Goal: Navigation & Orientation: Find specific page/section

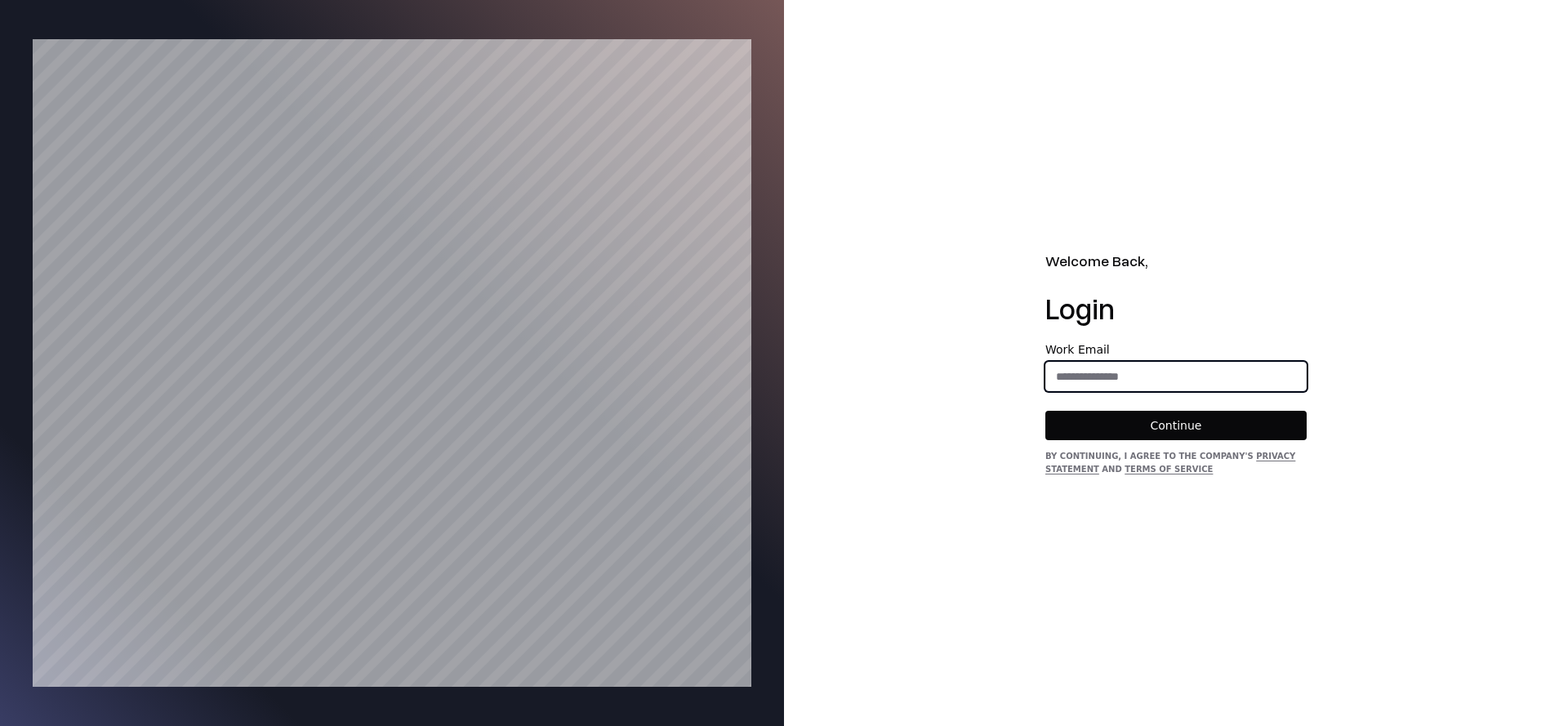
click at [1080, 382] on input "email" at bounding box center [1176, 376] width 260 height 29
type input "**********"
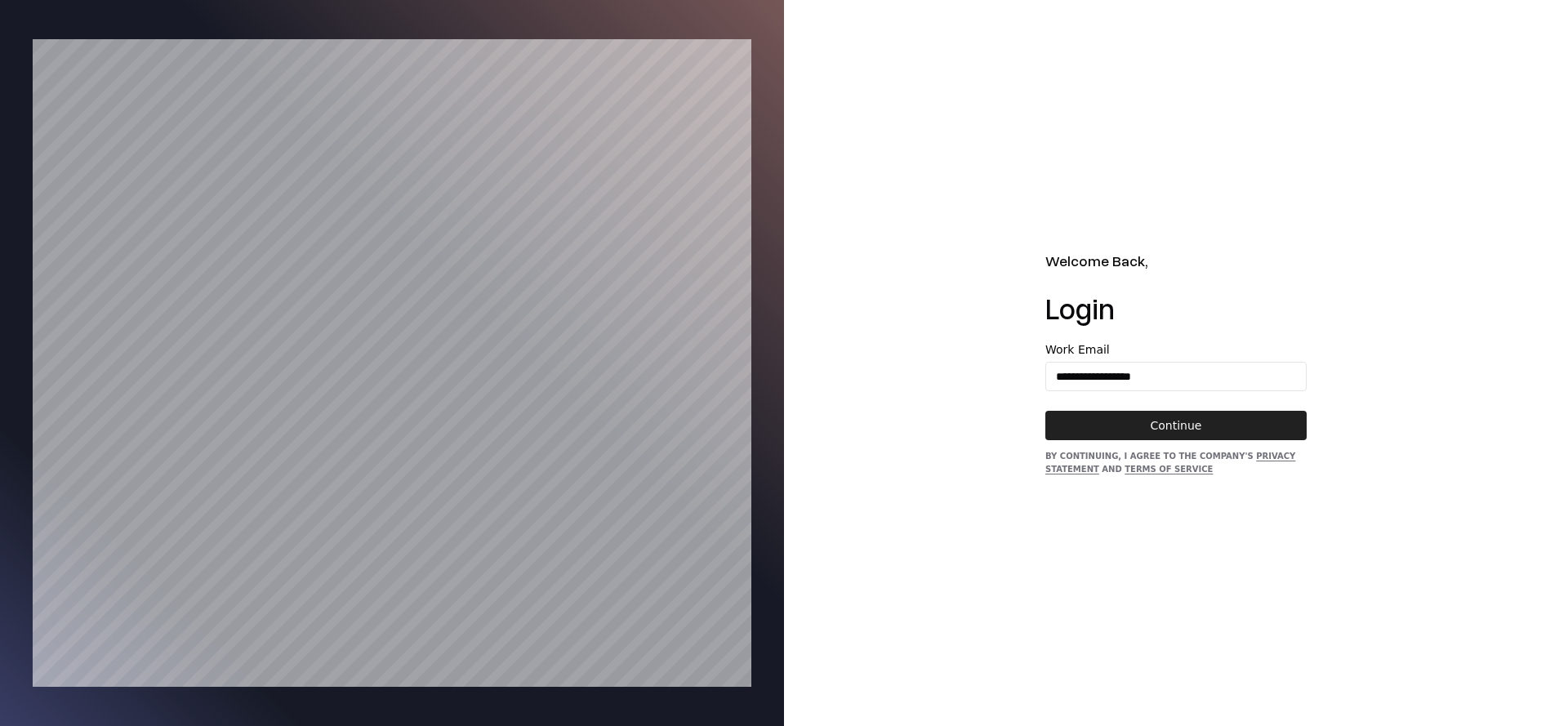
click at [1148, 422] on button "Continue" at bounding box center [1176, 425] width 261 height 29
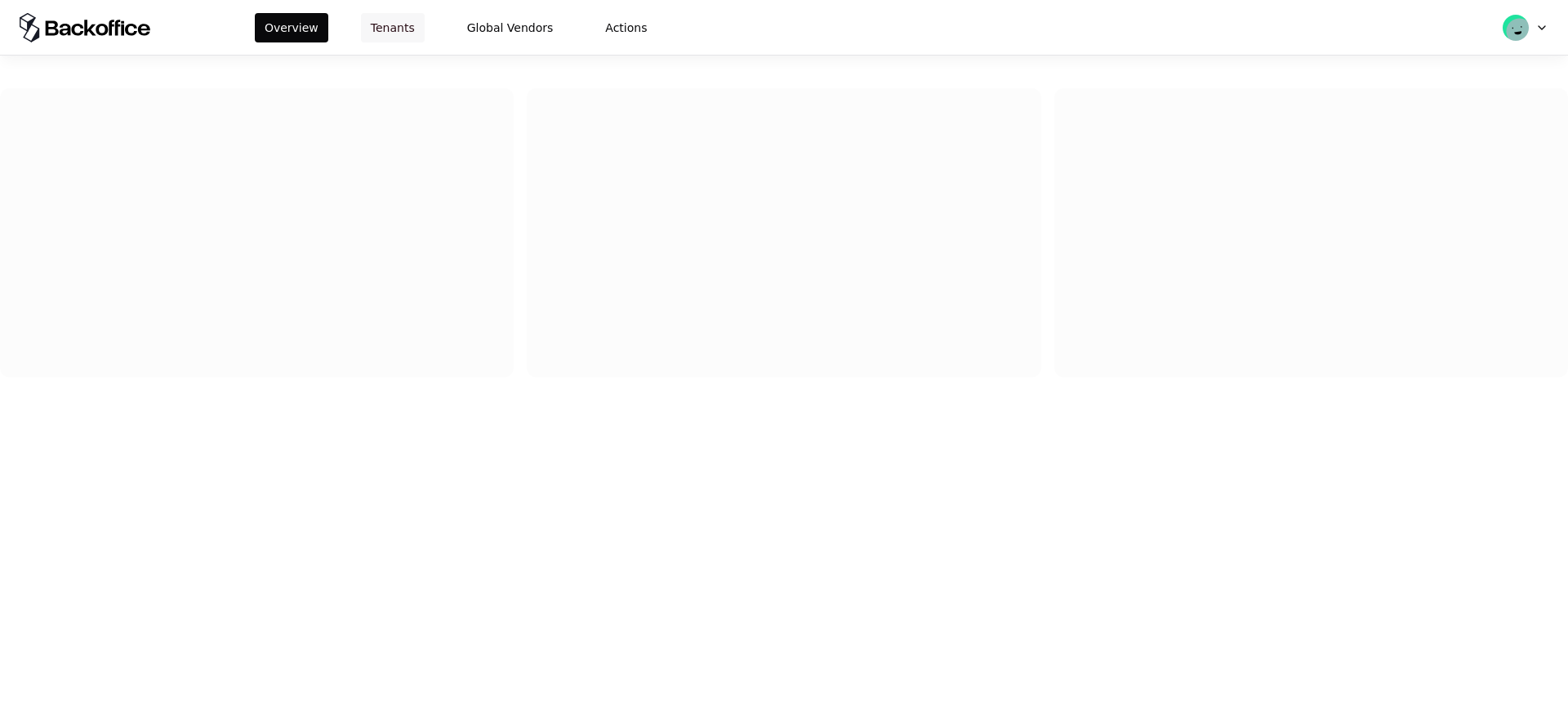
click at [401, 41] on button "Tenants" at bounding box center [393, 28] width 64 height 29
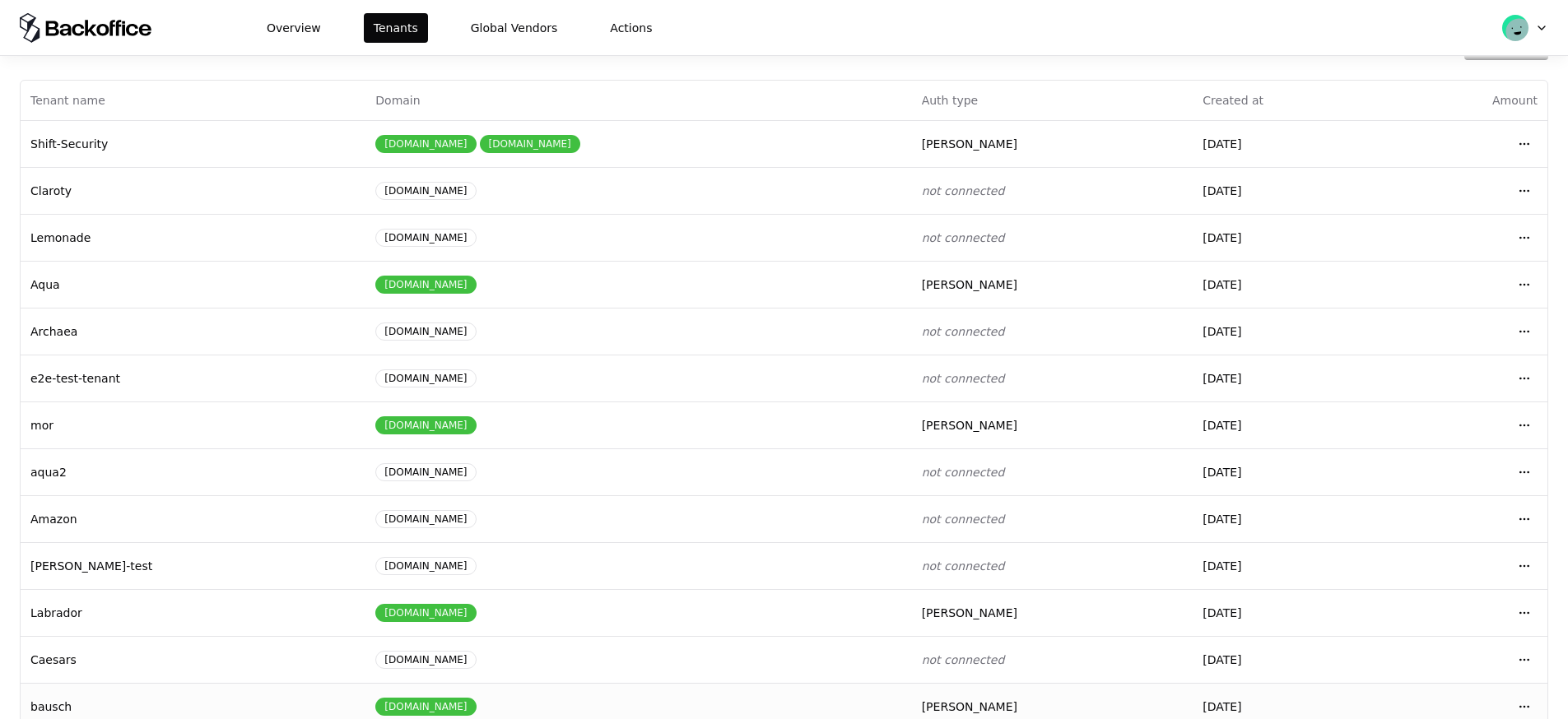
scroll to position [127, 0]
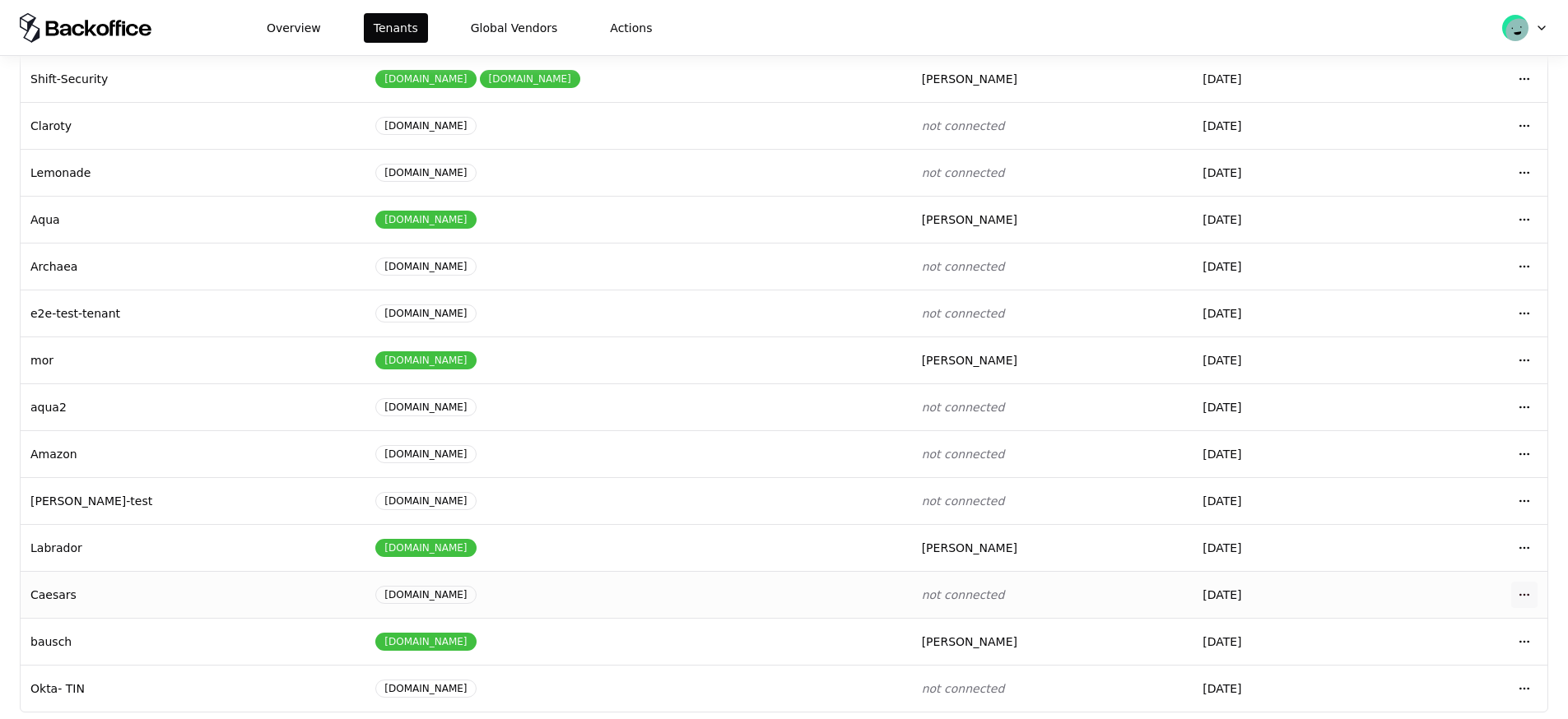
click at [1529, 585] on html "Overview Tenants Global Vendors Actions Tenants Add Tenant Tenant name Domain A…" at bounding box center [784, 360] width 1568 height 719
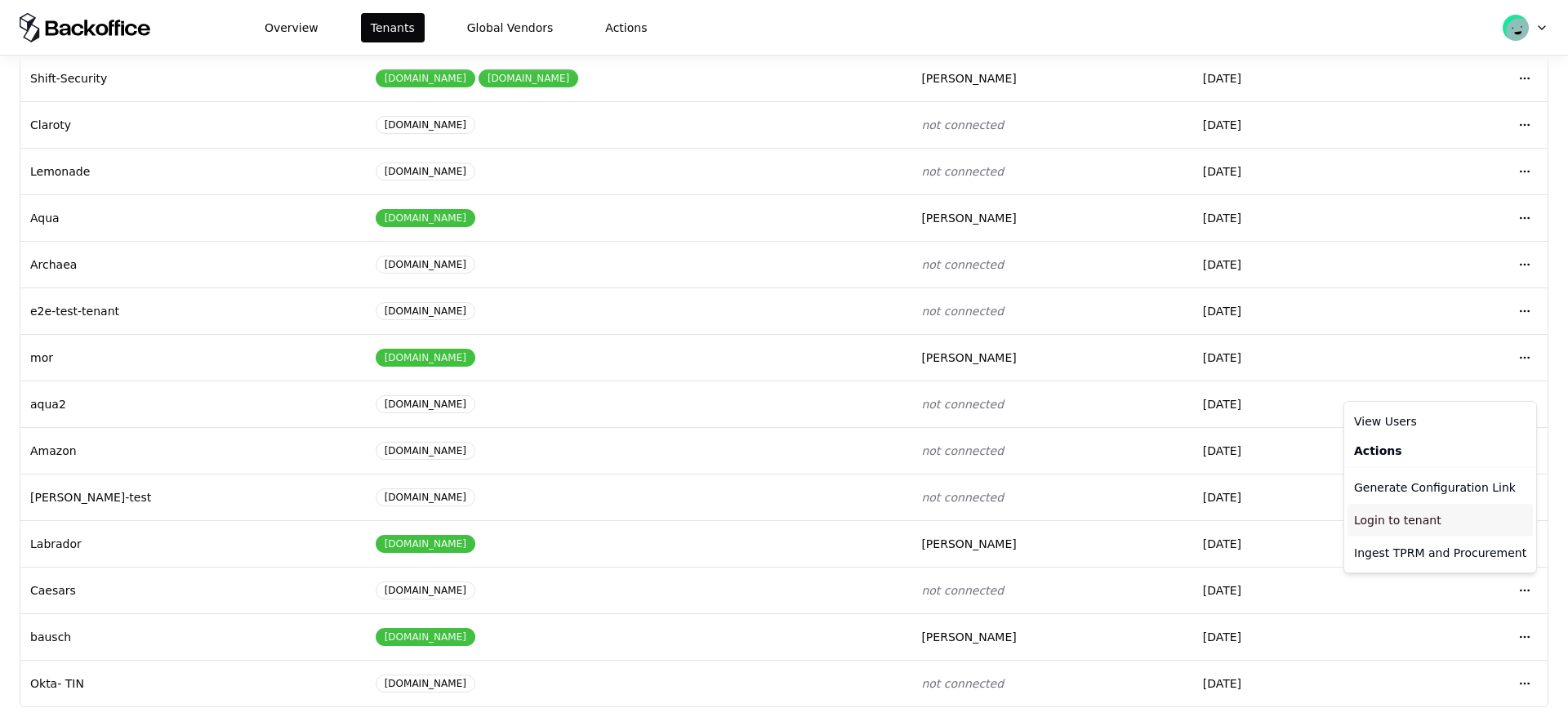
click at [1423, 522] on div "Login to tenant" at bounding box center [1440, 520] width 186 height 33
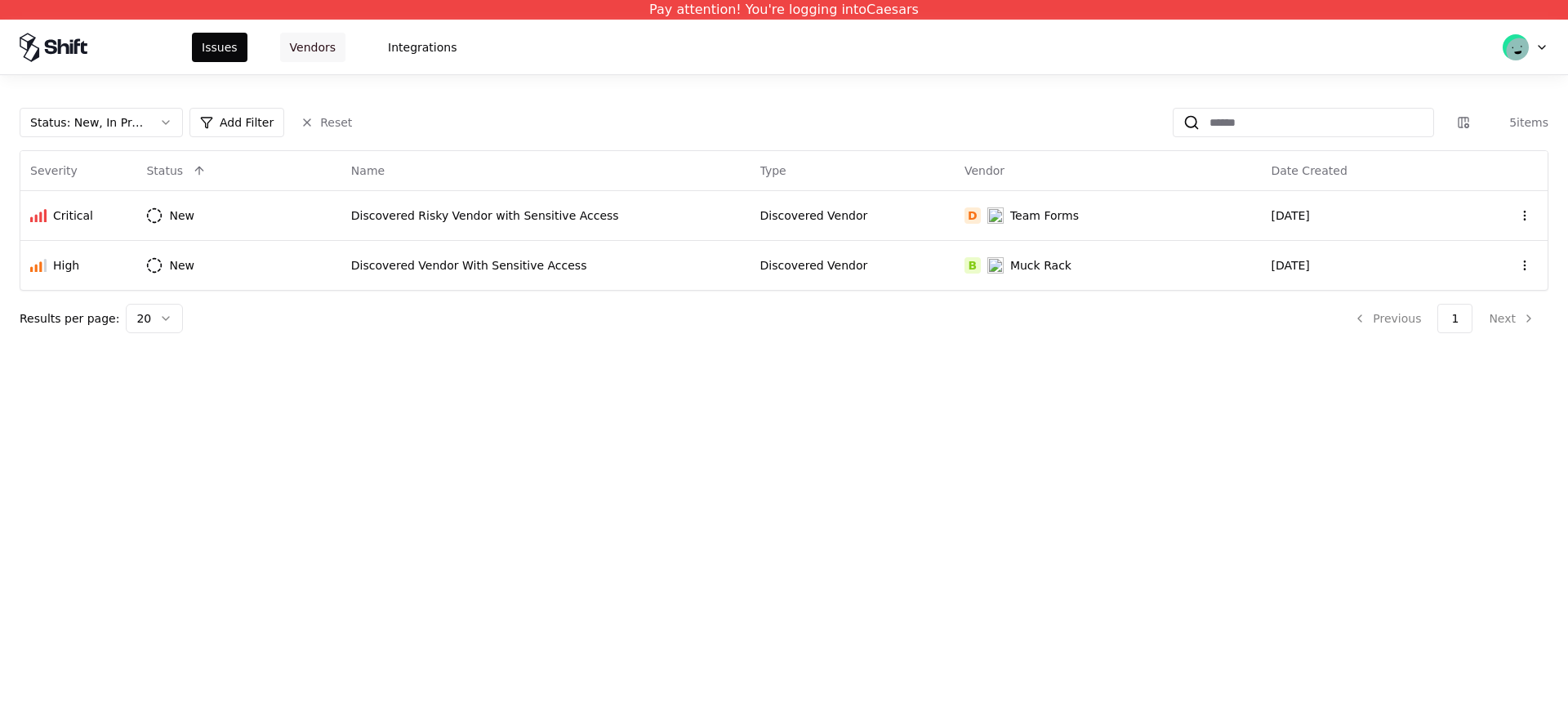
click at [318, 56] on button "Vendors" at bounding box center [313, 47] width 66 height 29
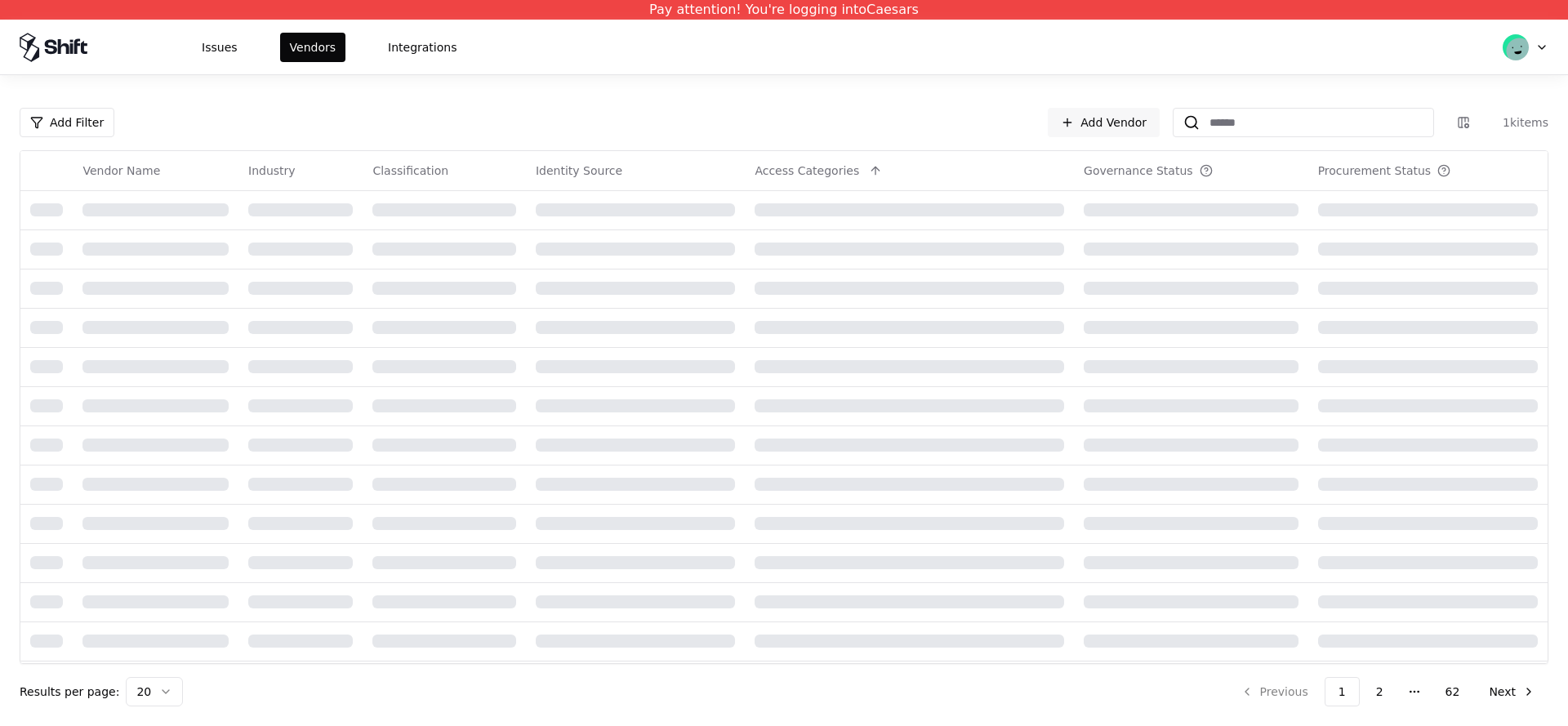
click at [133, 700] on html "Pay attention! You're logging into Caesars Issues Vendors Integrations Add Filt…" at bounding box center [784, 363] width 1568 height 726
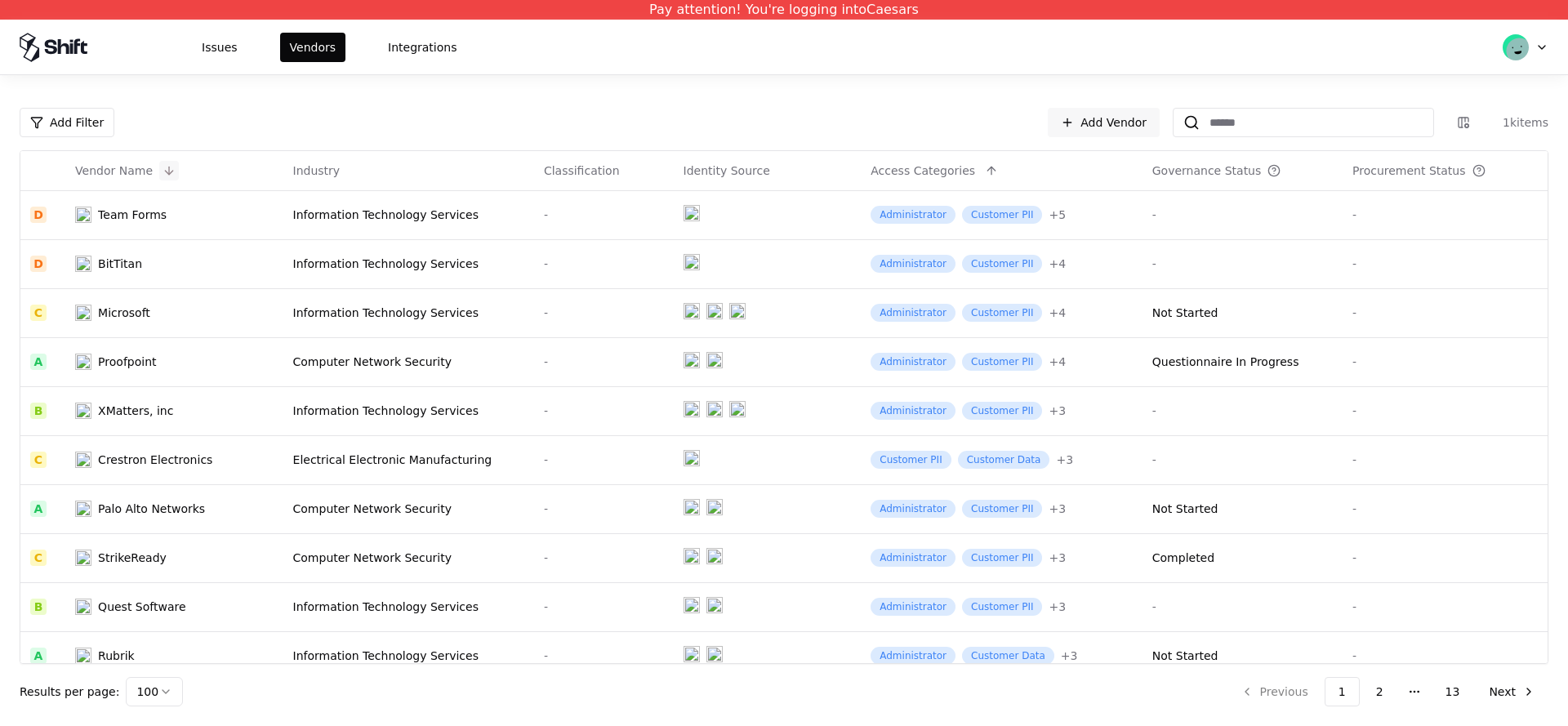
click at [163, 168] on button at bounding box center [169, 170] width 19 height 19
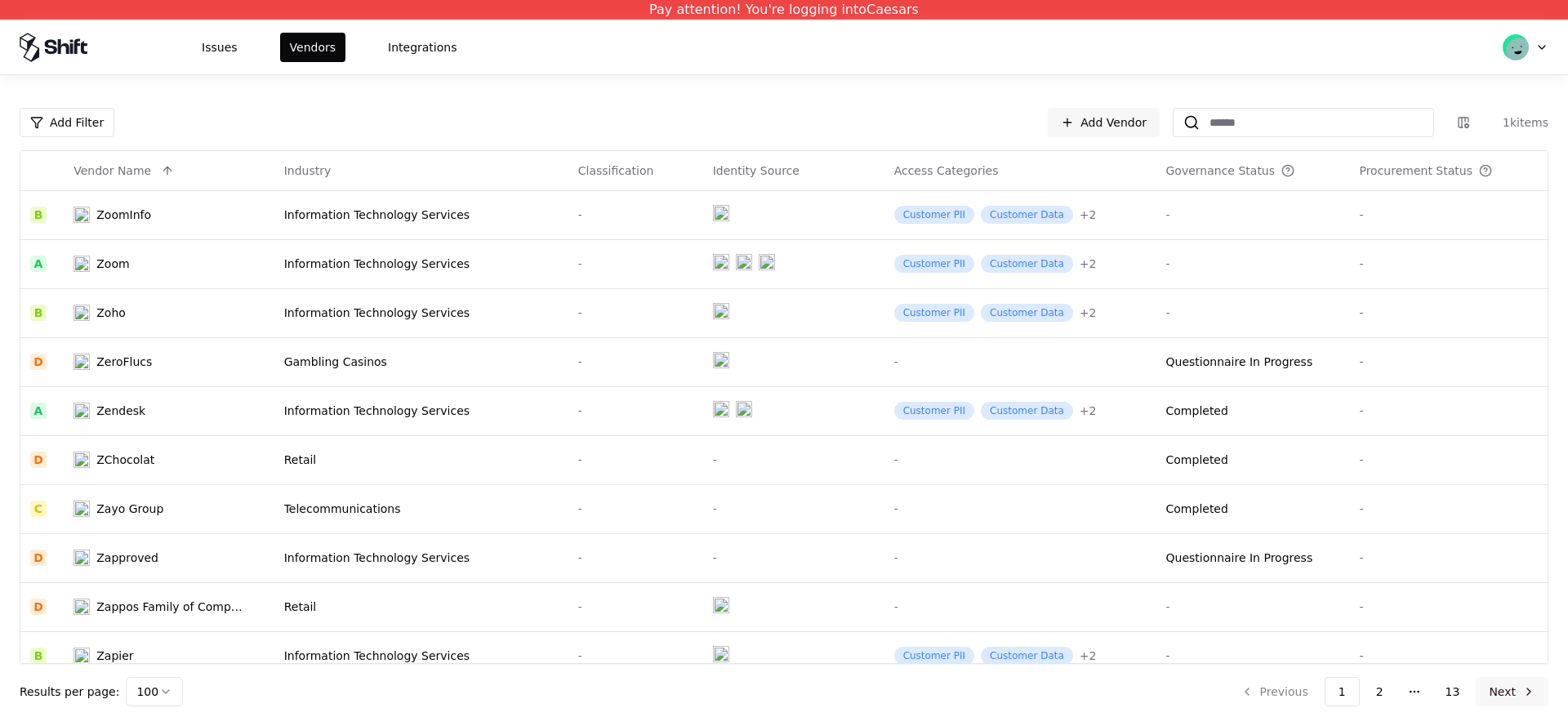
click at [1510, 687] on button "Next" at bounding box center [1512, 691] width 73 height 29
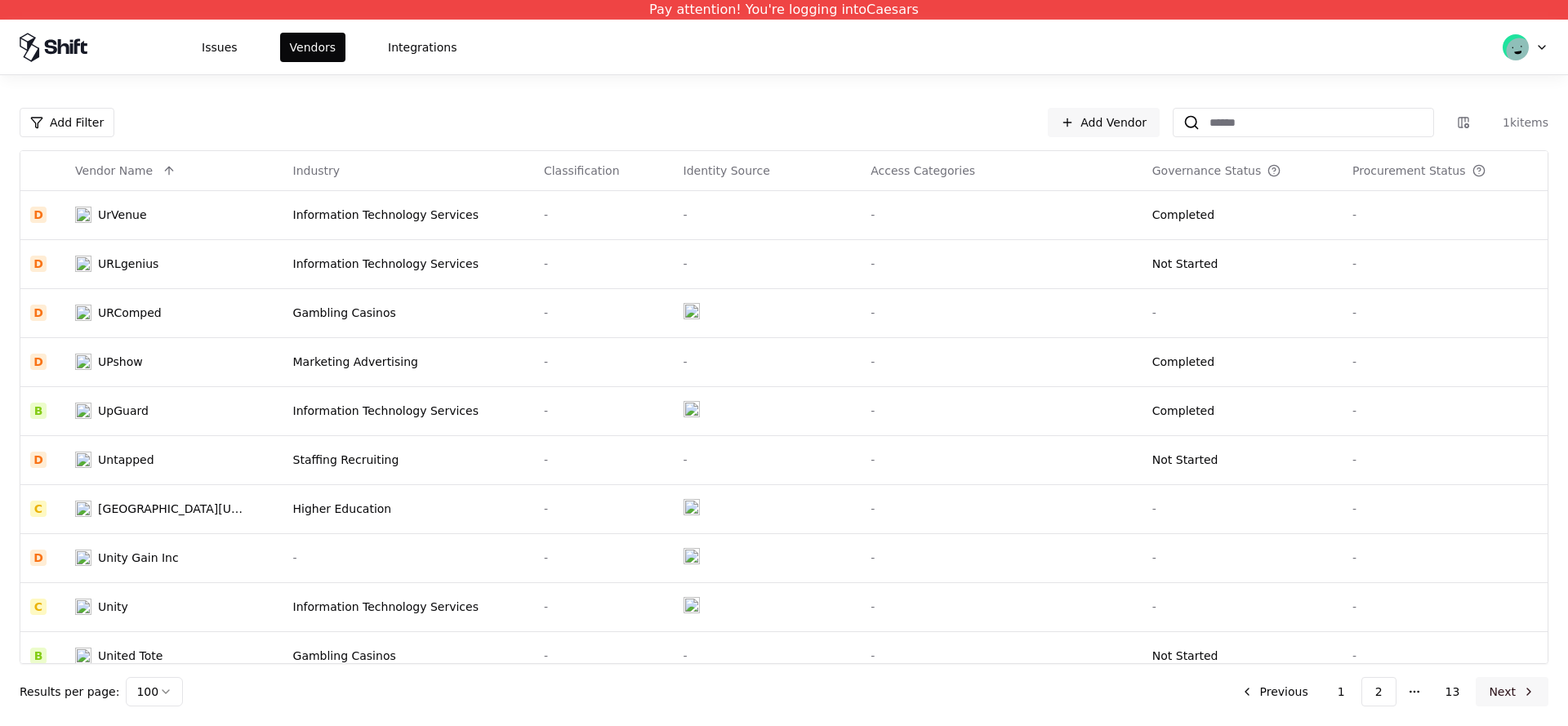
click at [1520, 685] on button "Next" at bounding box center [1512, 691] width 73 height 29
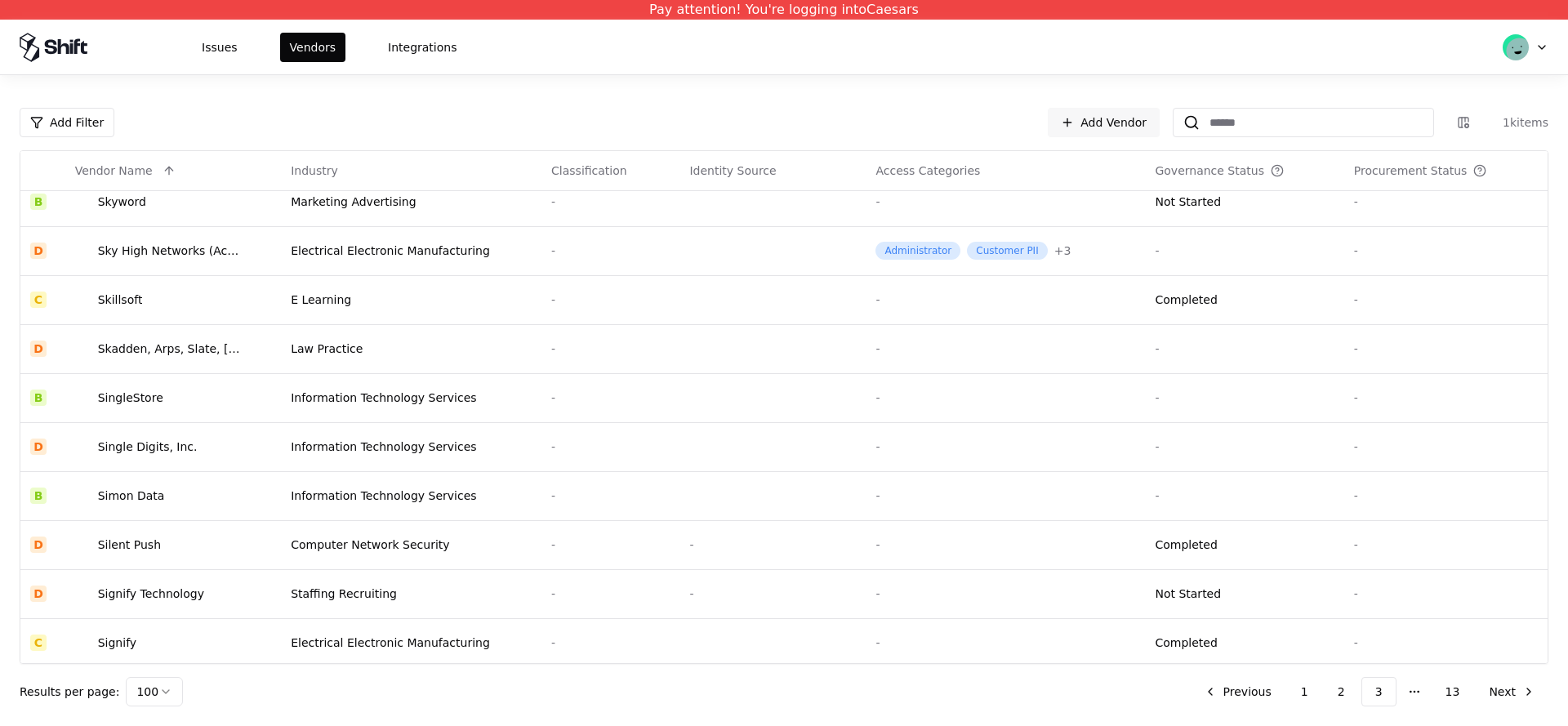
scroll to position [4425, 0]
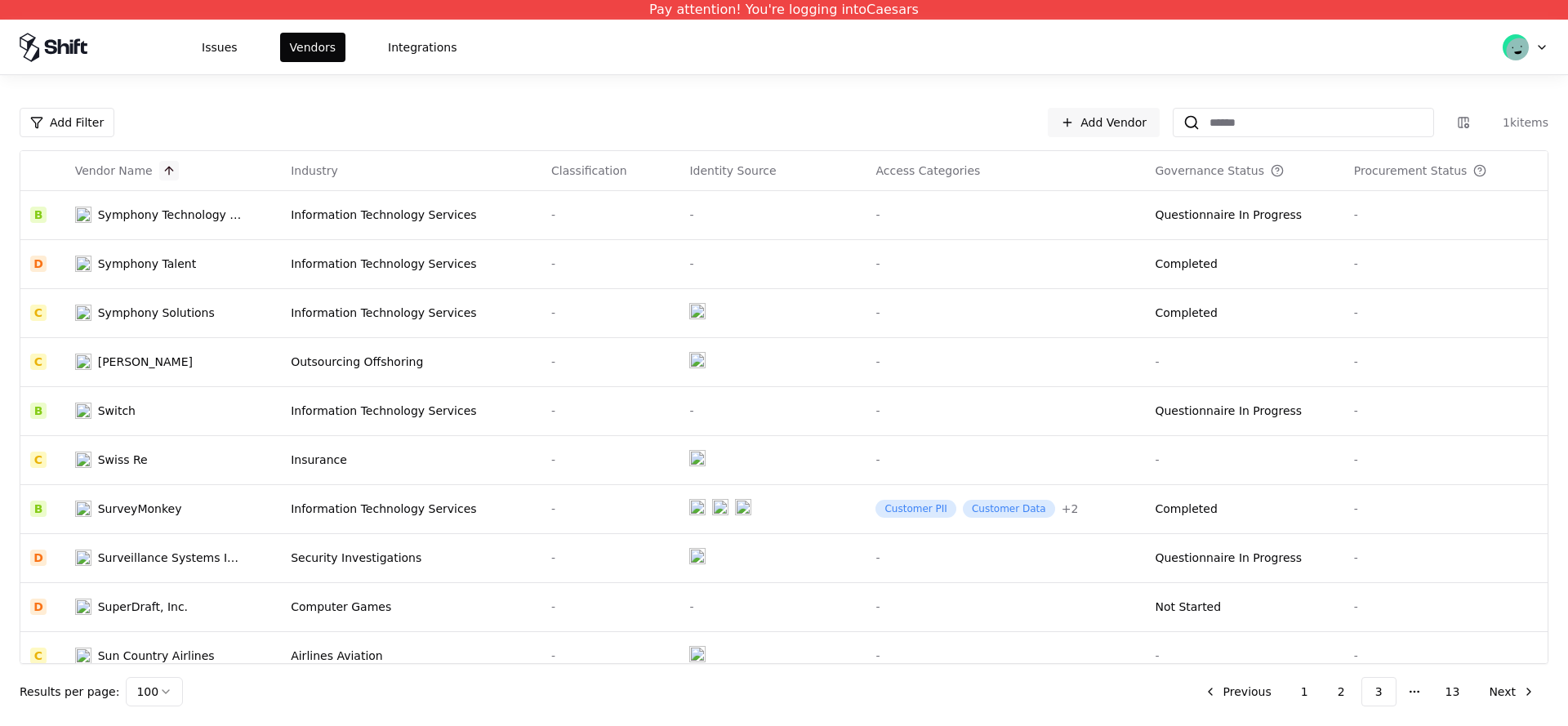
click at [171, 164] on button at bounding box center [169, 170] width 19 height 19
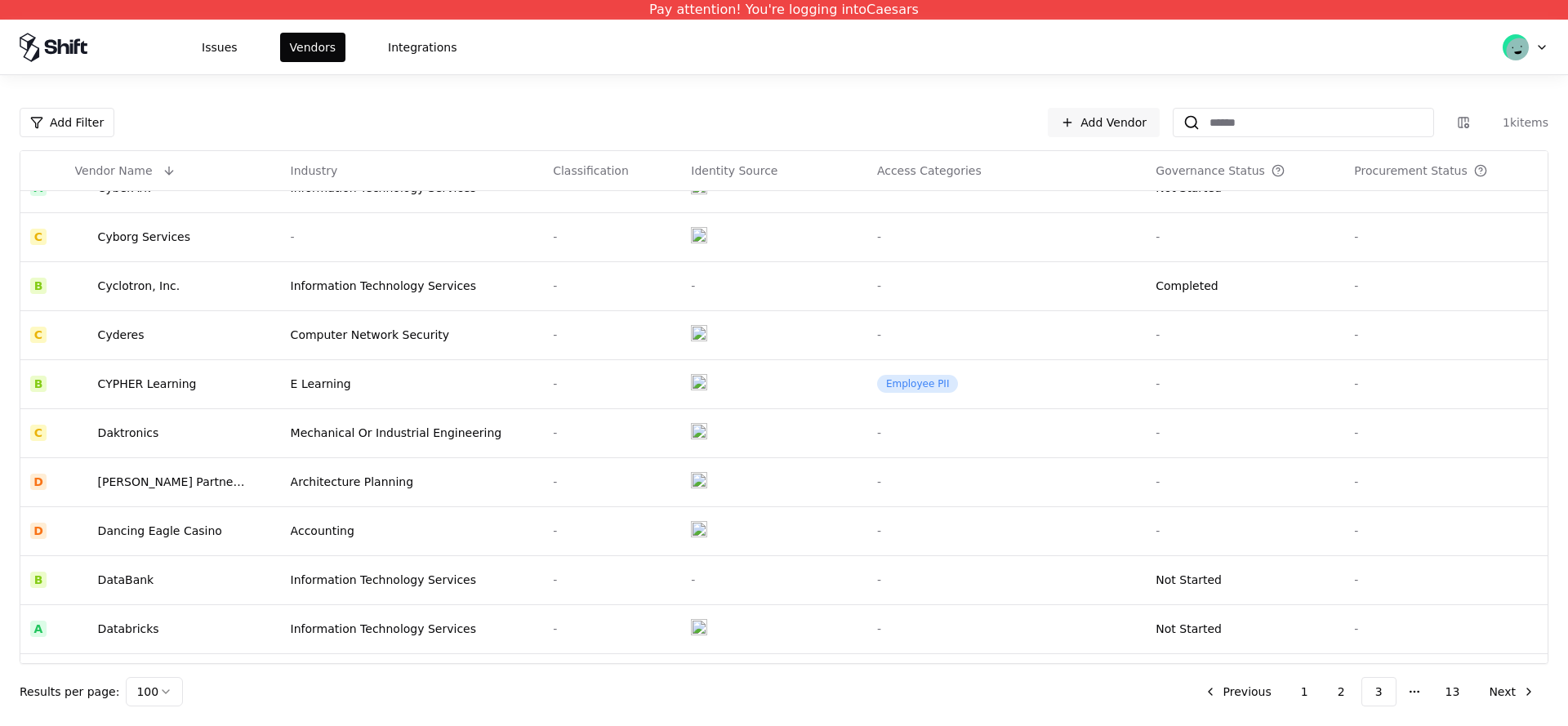
scroll to position [4425, 0]
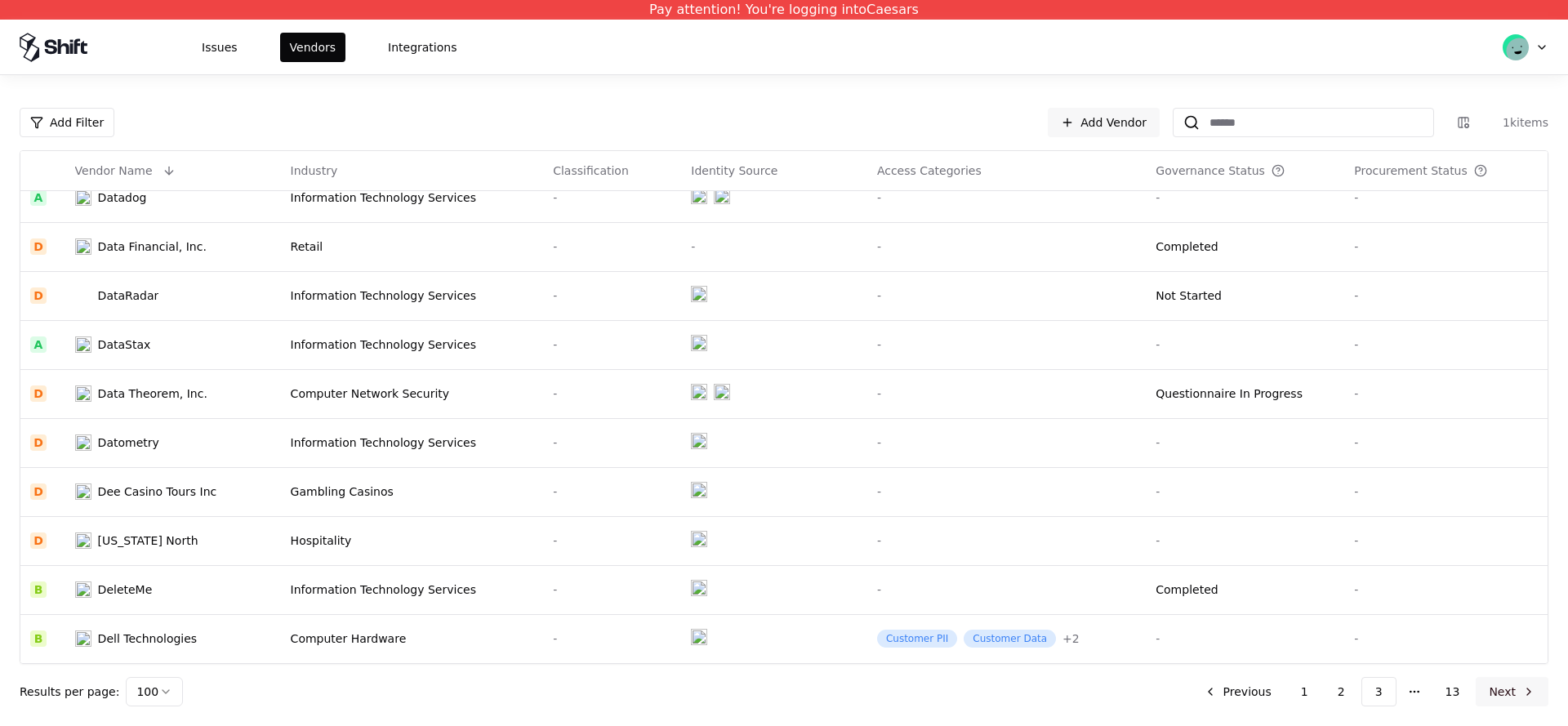
click at [1512, 690] on button "Next" at bounding box center [1512, 691] width 73 height 29
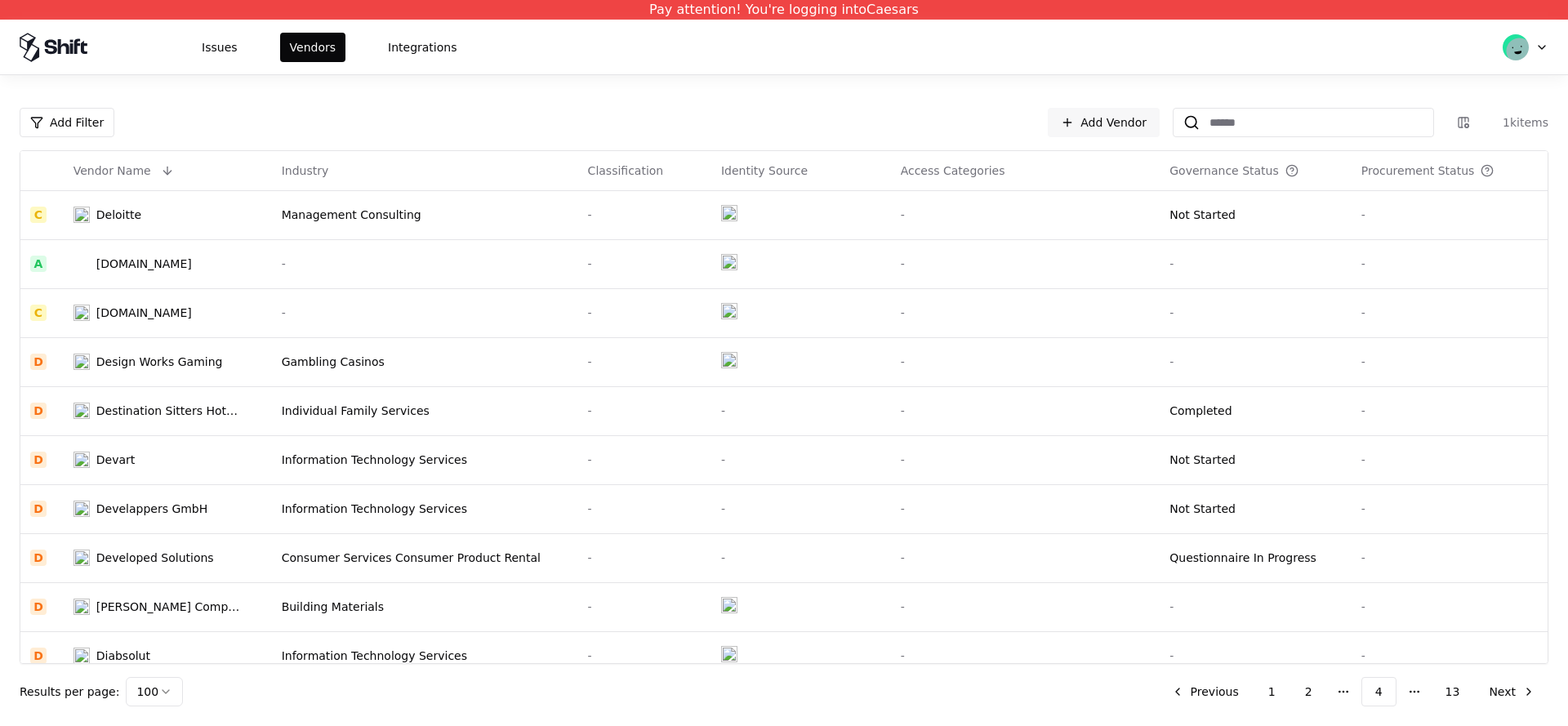
click at [1529, 690] on button "Next" at bounding box center [1512, 691] width 73 height 29
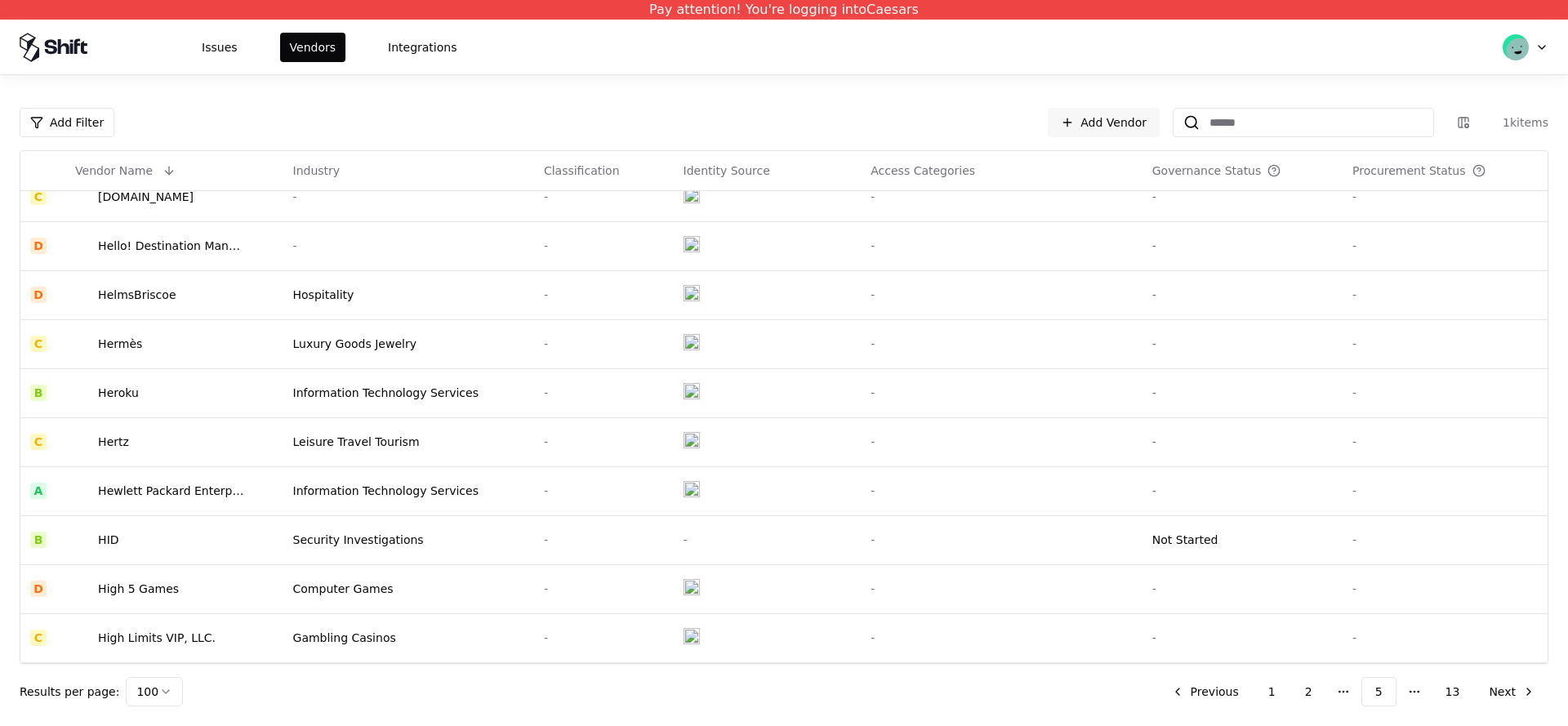
scroll to position [4425, 0]
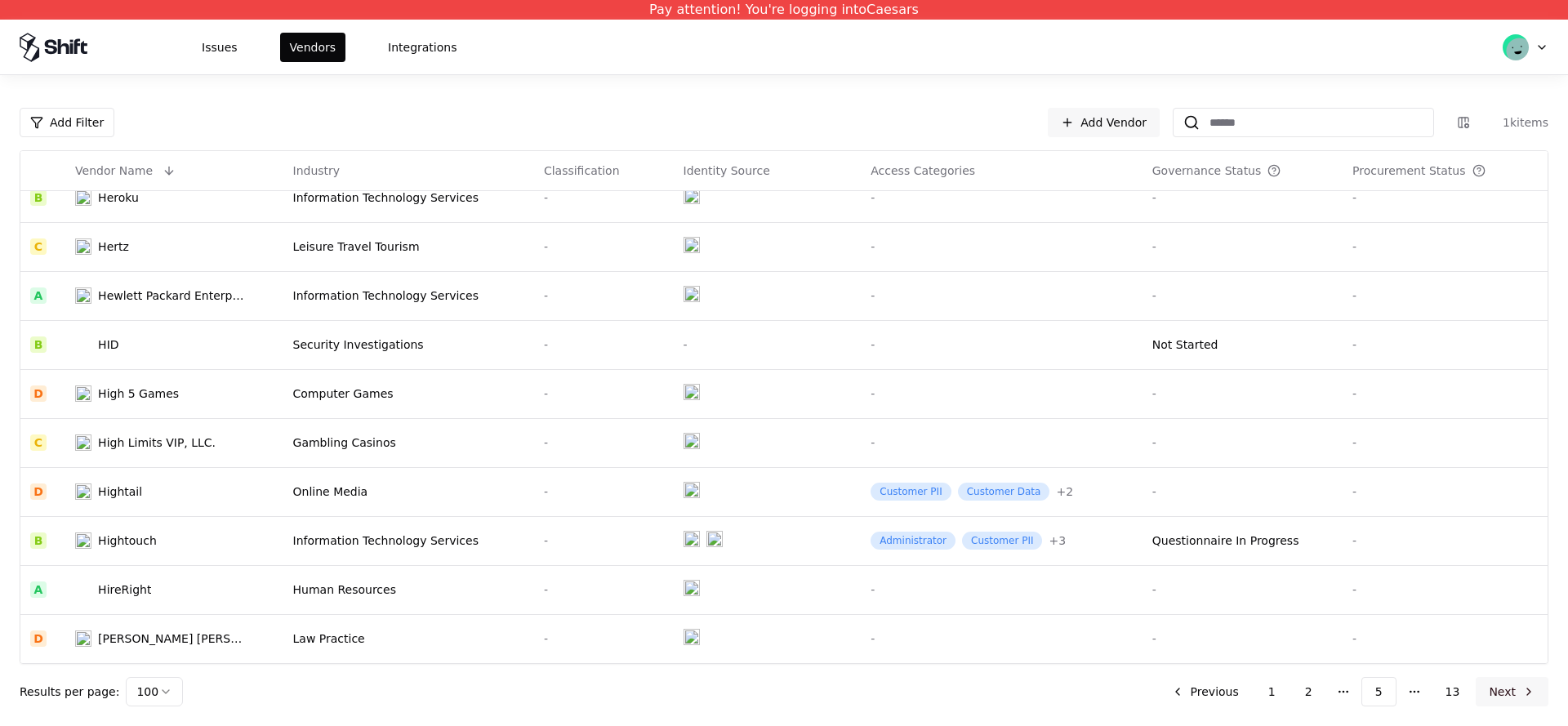
click at [1490, 700] on button "Next" at bounding box center [1512, 691] width 73 height 29
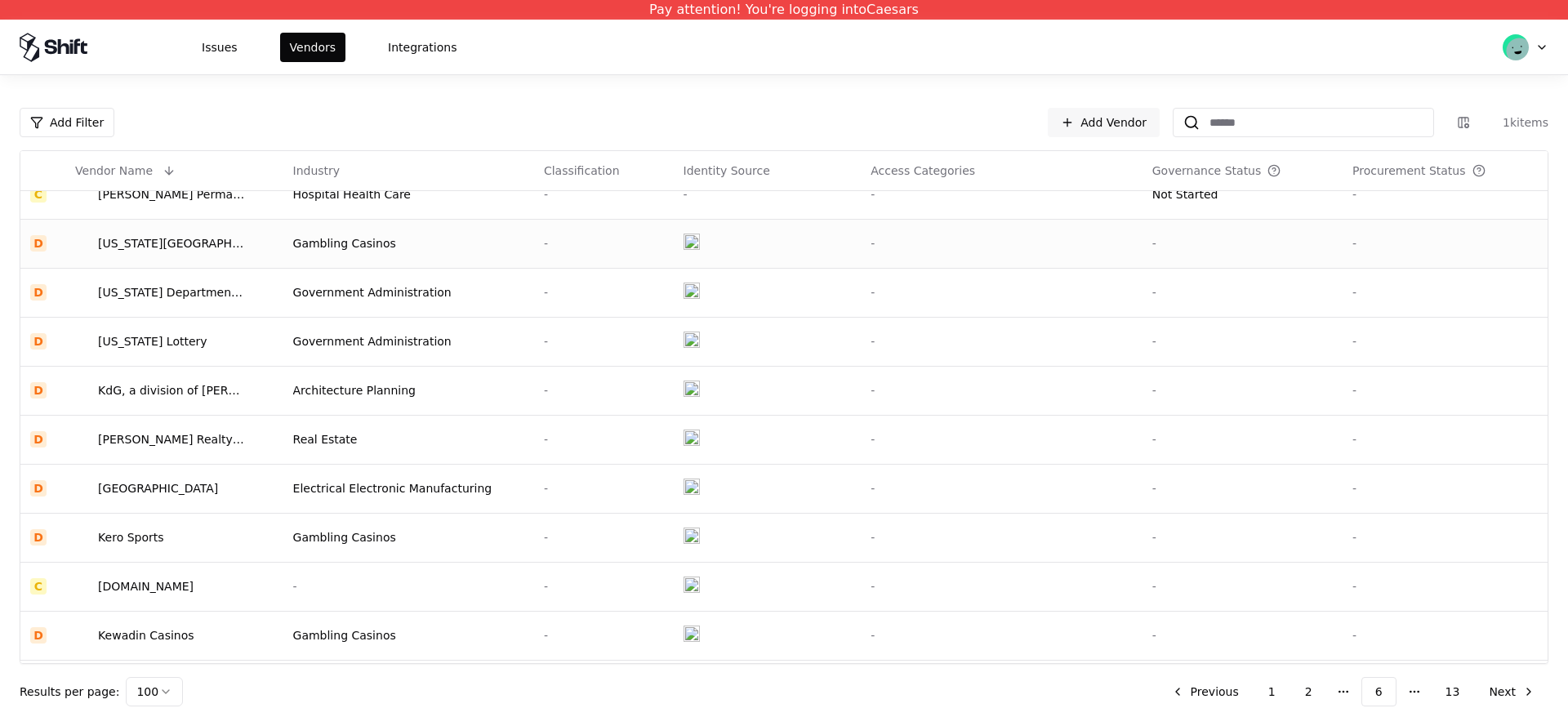
scroll to position [4425, 0]
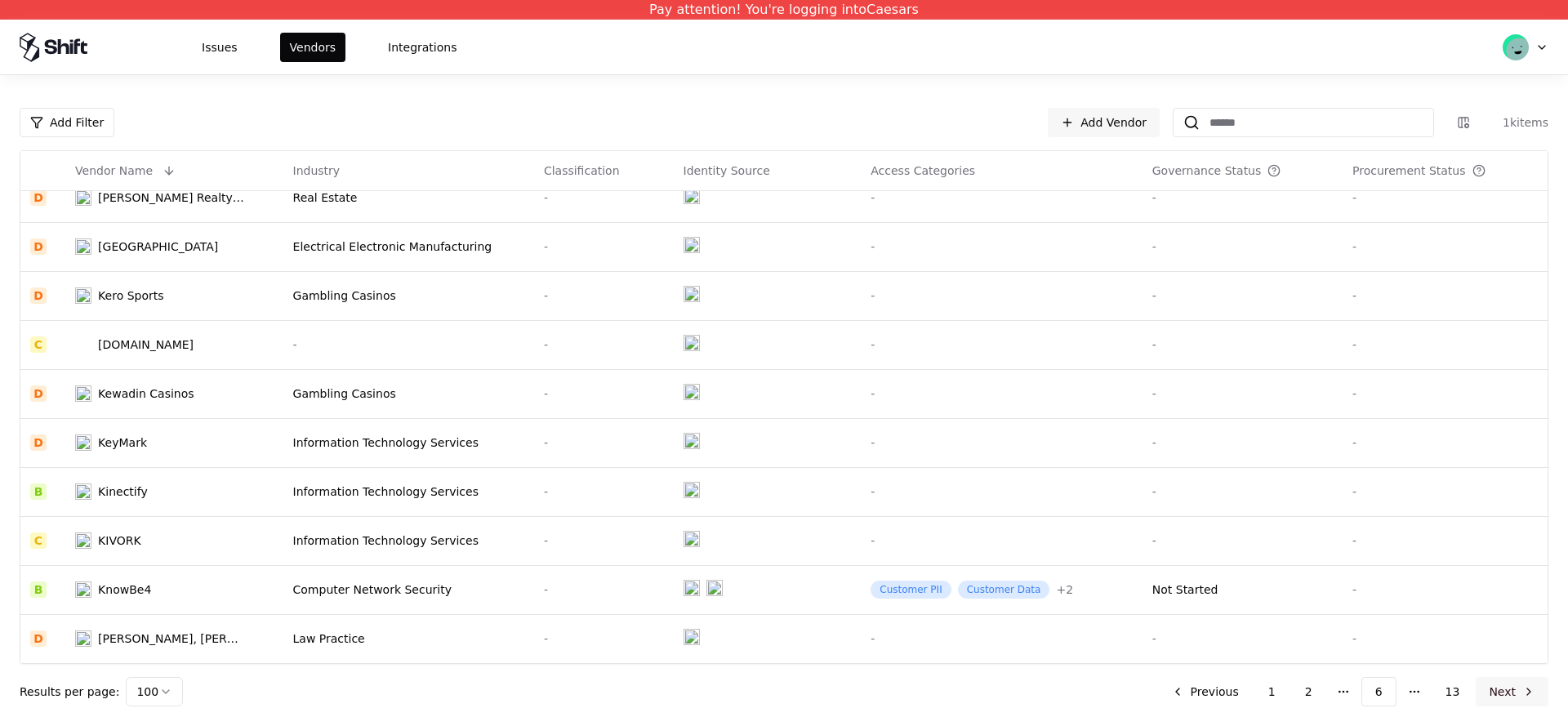
click at [1494, 684] on button "Next" at bounding box center [1512, 691] width 73 height 29
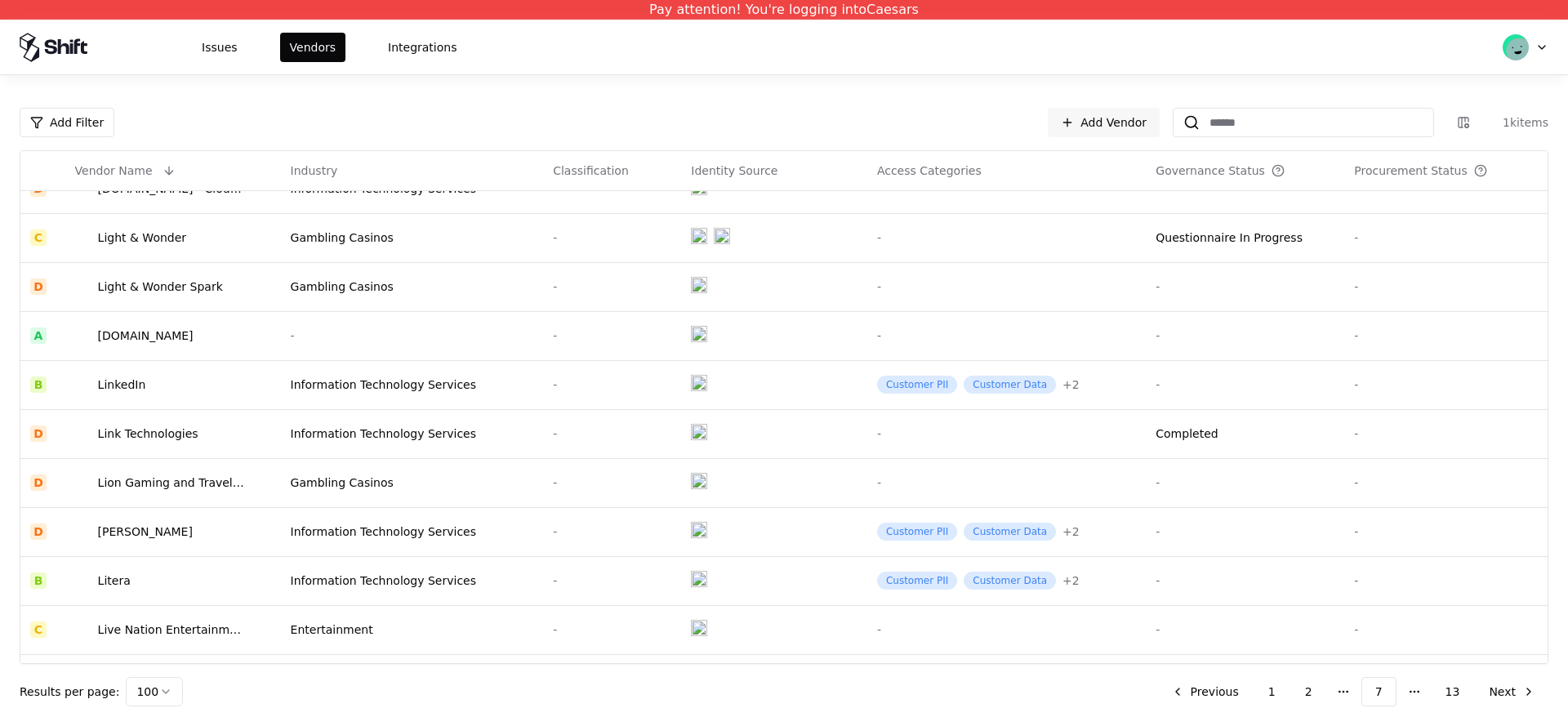
scroll to position [1093, 0]
